Goal: Task Accomplishment & Management: Complete application form

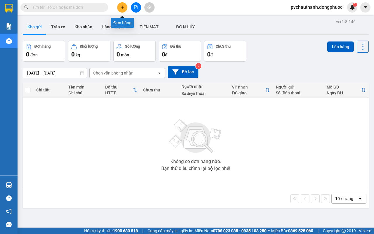
click at [124, 8] on icon "plus" at bounding box center [123, 7] width 4 height 4
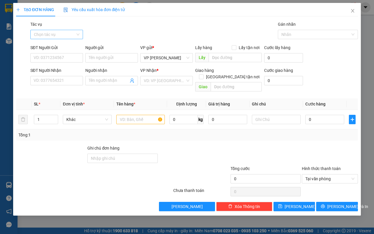
click at [48, 33] on input "Tác vụ" at bounding box center [55, 34] width 42 height 9
click at [49, 47] on div "Nhập hàng lên xe" at bounding box center [57, 46] width 46 height 6
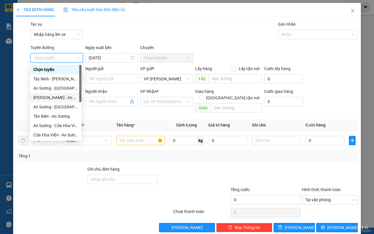
drag, startPoint x: 46, startPoint y: 97, endPoint x: 98, endPoint y: 84, distance: 53.5
click at [47, 97] on div "[PERSON_NAME] - An Sương" at bounding box center [55, 97] width 45 height 6
type input "[DATE]"
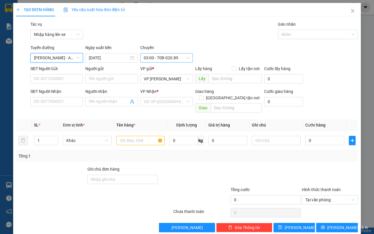
click at [154, 56] on span "03:00 - 70B-020.89" at bounding box center [167, 58] width 46 height 9
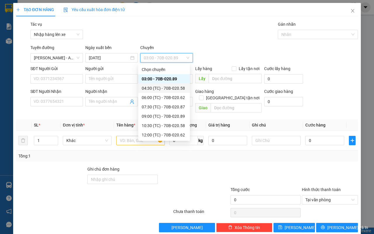
click at [156, 88] on div "04:30 (TC) - 70B-020.58" at bounding box center [164, 88] width 45 height 6
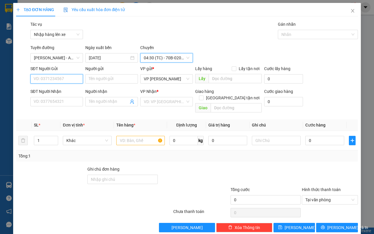
click at [56, 80] on input "SĐT Người Gửi" at bounding box center [56, 78] width 53 height 9
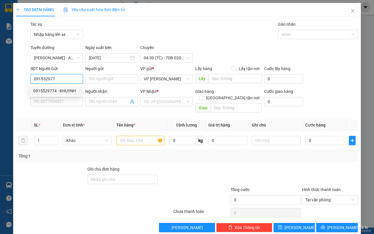
click at [65, 91] on div "0915529774 - KHUỴNH" at bounding box center [55, 91] width 45 height 6
type input "0915529774"
type input "KHUỴNH"
type input "0858955803"
type input "AN"
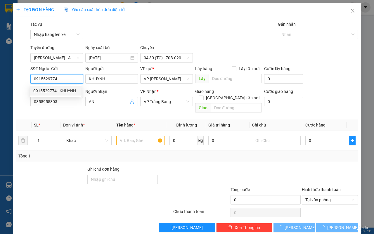
type input "30.000"
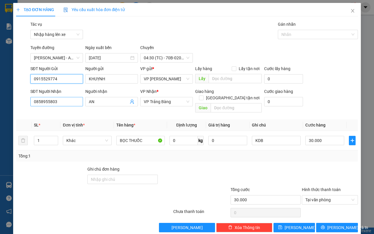
type input "0915529774"
click at [63, 98] on input "0858955803" at bounding box center [56, 101] width 53 height 9
type input "0"
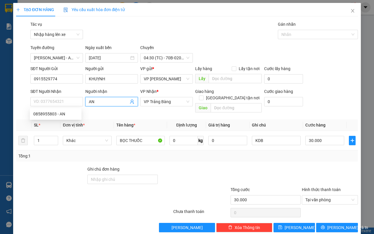
click at [99, 102] on input "AN" at bounding box center [109, 102] width 40 height 6
type input "A"
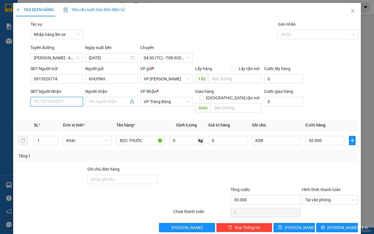
click at [47, 104] on input "SĐT Người Nhận" at bounding box center [56, 101] width 53 height 9
type input "0913719311"
click at [66, 113] on div "0913719311 - [PERSON_NAME]" at bounding box center [62, 114] width 58 height 6
type input "THANH"
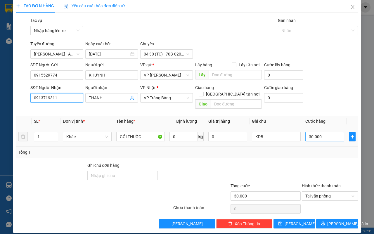
type input "0913719311"
click at [307, 132] on input "30.000" at bounding box center [325, 136] width 39 height 9
type input "2"
type input "25"
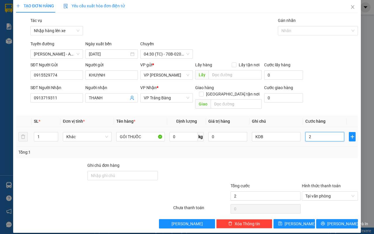
type input "25"
type input "250"
type input "2.500"
type input "25.000"
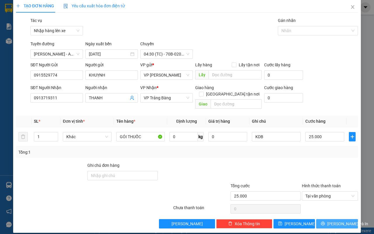
click at [345, 220] on button "[PERSON_NAME] và In" at bounding box center [337, 223] width 42 height 9
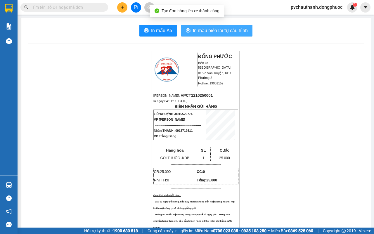
drag, startPoint x: 221, startPoint y: 27, endPoint x: 234, endPoint y: 29, distance: 12.8
click at [222, 27] on span "In mẫu biên lai tự cấu hình" at bounding box center [220, 30] width 55 height 7
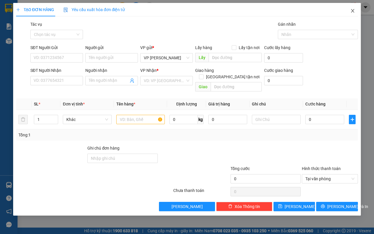
click at [348, 13] on span "Close" at bounding box center [353, 11] width 16 height 16
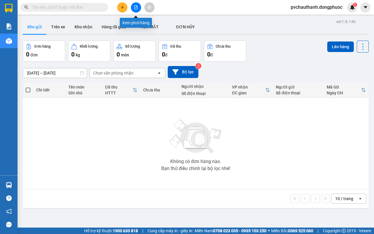
click at [134, 9] on icon "file-add" at bounding box center [136, 7] width 4 height 4
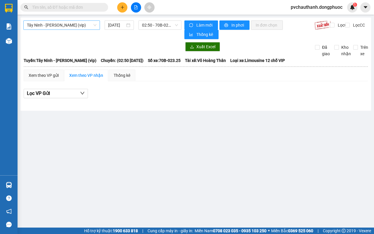
click at [48, 30] on div "Tây Ninh - [PERSON_NAME] (vip)" at bounding box center [61, 24] width 77 height 9
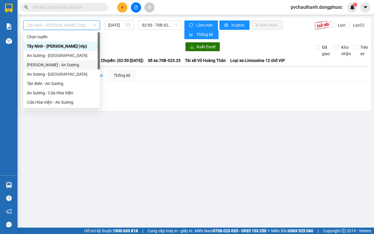
click at [33, 62] on div "[PERSON_NAME] - An Sương" at bounding box center [62, 65] width 70 height 6
type input "[DATE]"
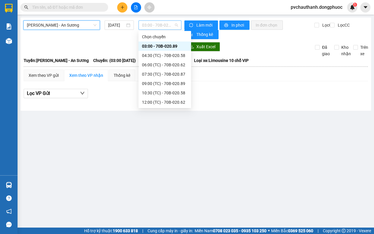
click at [145, 23] on span "03:00 - 70B-020.89" at bounding box center [160, 25] width 36 height 9
click at [148, 51] on div "04:30 (TC) - 70B-020.58" at bounding box center [165, 55] width 53 height 9
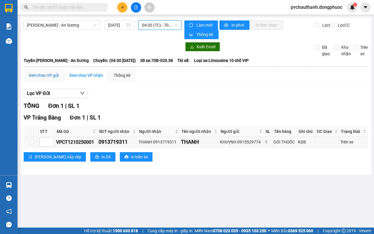
click at [41, 74] on div "Xem theo VP gửi" at bounding box center [44, 75] width 30 height 6
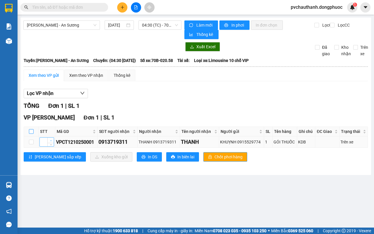
drag, startPoint x: 31, startPoint y: 132, endPoint x: 50, endPoint y: 140, distance: 20.7
click at [30, 132] on input "checkbox" at bounding box center [31, 131] width 5 height 5
checkbox input "true"
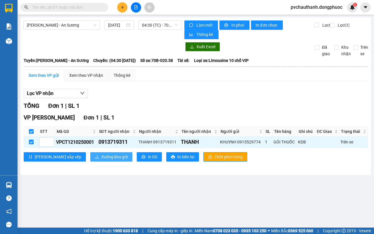
click at [90, 154] on button "Xuống kho gửi" at bounding box center [111, 156] width 42 height 9
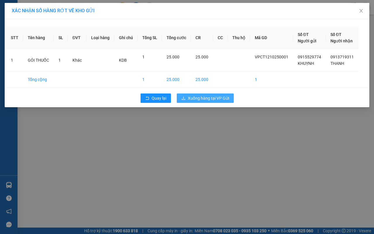
click at [224, 100] on span "Xuống hàng tại VP Gửi" at bounding box center [208, 98] width 41 height 6
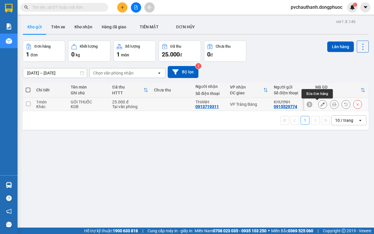
click at [319, 107] on button at bounding box center [323, 104] width 8 height 10
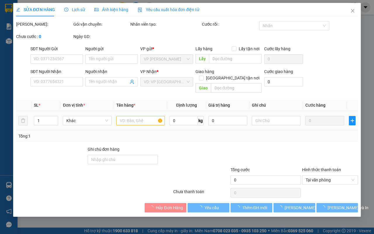
type input "0915529774"
type input "KHUỴNH"
type input "0913719311"
type input "THANH"
type input "25.000"
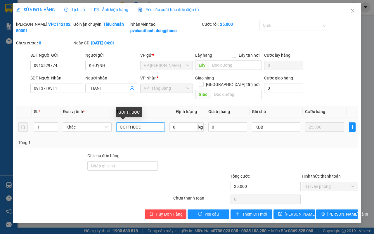
click at [127, 124] on input "GÓI THUỐC" at bounding box center [140, 127] width 49 height 9
type input "BỌC THUỐC"
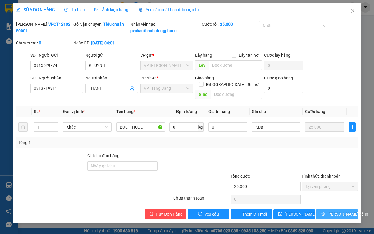
click at [349, 216] on button "[PERSON_NAME] và In" at bounding box center [337, 214] width 42 height 9
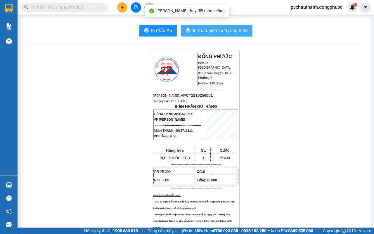
click at [237, 32] on span "In mẫu biên lai tự cấu hình" at bounding box center [220, 30] width 55 height 7
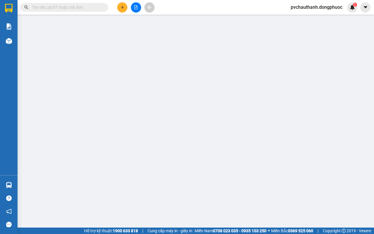
type input "0915529774"
type input "KHUỴNH"
type input "0913719311"
type input "THANH"
type input "25.000"
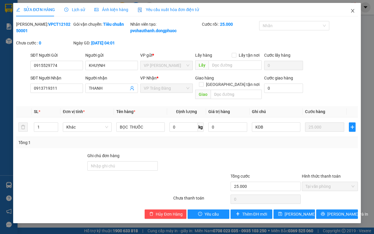
click at [353, 12] on icon "close" at bounding box center [353, 10] width 5 height 5
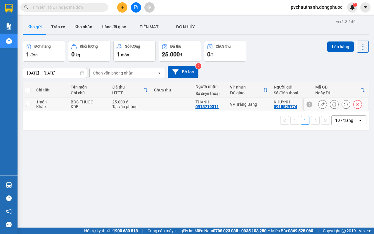
click at [29, 102] on input "checkbox" at bounding box center [28, 104] width 4 height 4
checkbox input "true"
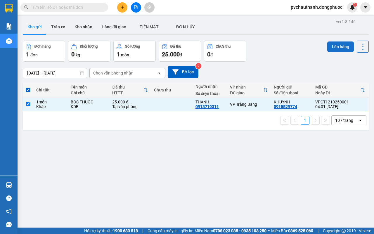
click at [328, 48] on button "Lên hàng" at bounding box center [341, 47] width 27 height 11
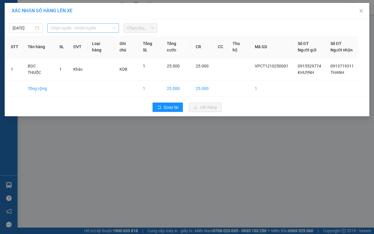
click at [72, 31] on span "Chọn tuyến - nhóm tuyến" at bounding box center [83, 28] width 65 height 9
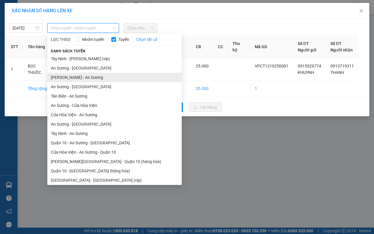
click at [65, 77] on li "[PERSON_NAME] - An Sương" at bounding box center [114, 77] width 135 height 9
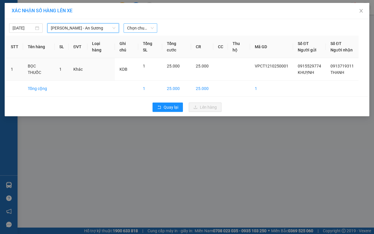
click at [140, 32] on span "Chọn chuyến" at bounding box center [140, 28] width 27 height 9
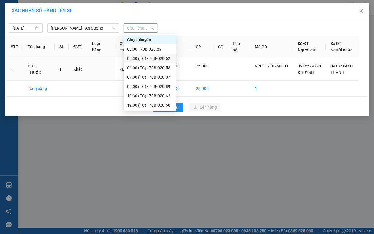
click at [140, 56] on div "04:30 (TC) - 70B-020.62" at bounding box center [150, 58] width 46 height 6
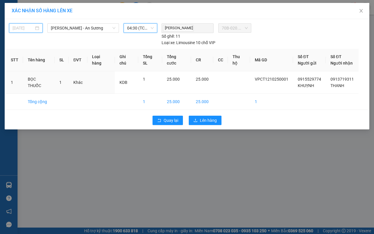
click at [22, 27] on input "[DATE]" at bounding box center [23, 28] width 21 height 6
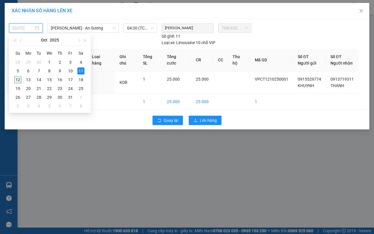
click at [18, 80] on div "12" at bounding box center [17, 79] width 7 height 7
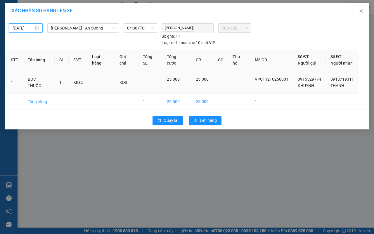
type input "[DATE]"
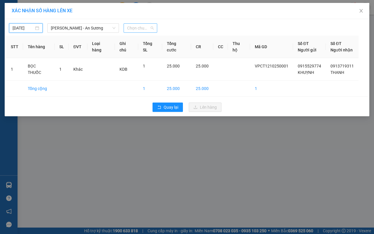
click at [140, 27] on span "Chọn chuyến" at bounding box center [140, 28] width 27 height 9
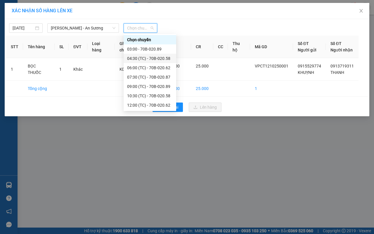
click at [143, 57] on div "04:30 (TC) - 70B-020.58" at bounding box center [150, 58] width 46 height 6
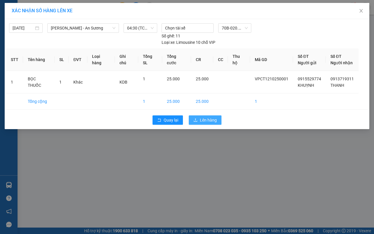
click at [206, 119] on span "Lên hàng" at bounding box center [208, 120] width 17 height 6
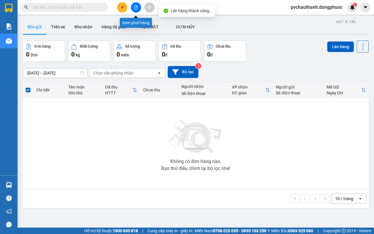
click at [135, 8] on icon "file-add" at bounding box center [136, 7] width 4 height 4
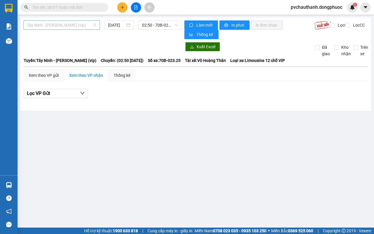
click at [70, 23] on span "Tây Ninh - [PERSON_NAME] (vip)" at bounding box center [62, 25] width 70 height 9
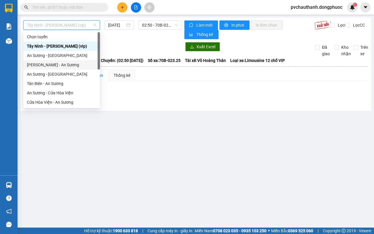
click at [44, 61] on div "[PERSON_NAME] - An Sương" at bounding box center [61, 64] width 77 height 9
type input "[DATE]"
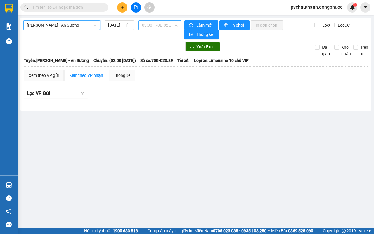
click at [153, 27] on span "03:00 - 70B-020.89" at bounding box center [160, 25] width 36 height 9
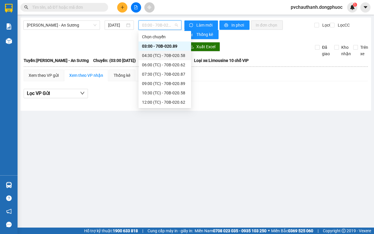
click at [163, 55] on div "04:30 (TC) - 70B-020.58" at bounding box center [165, 55] width 46 height 6
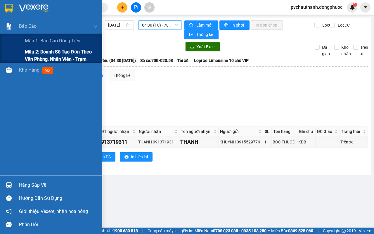
click at [26, 55] on span "Mẫu 2: Doanh số tạo đơn theo Văn phòng, nhân viên - Trạm" at bounding box center [61, 55] width 73 height 15
